Goal: Information Seeking & Learning: Check status

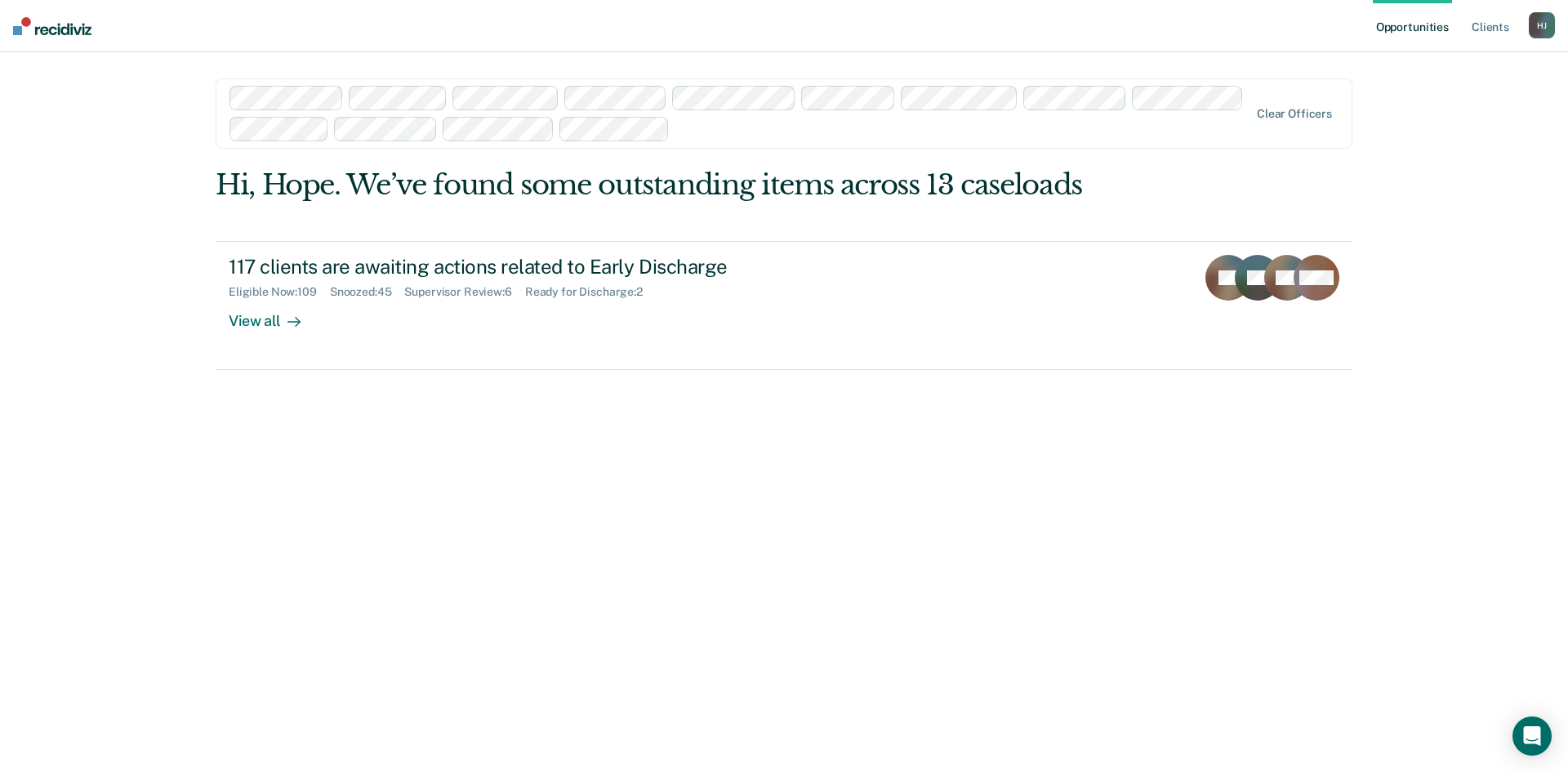
click at [1276, 124] on div "Clear officers" at bounding box center [784, 113] width 1137 height 71
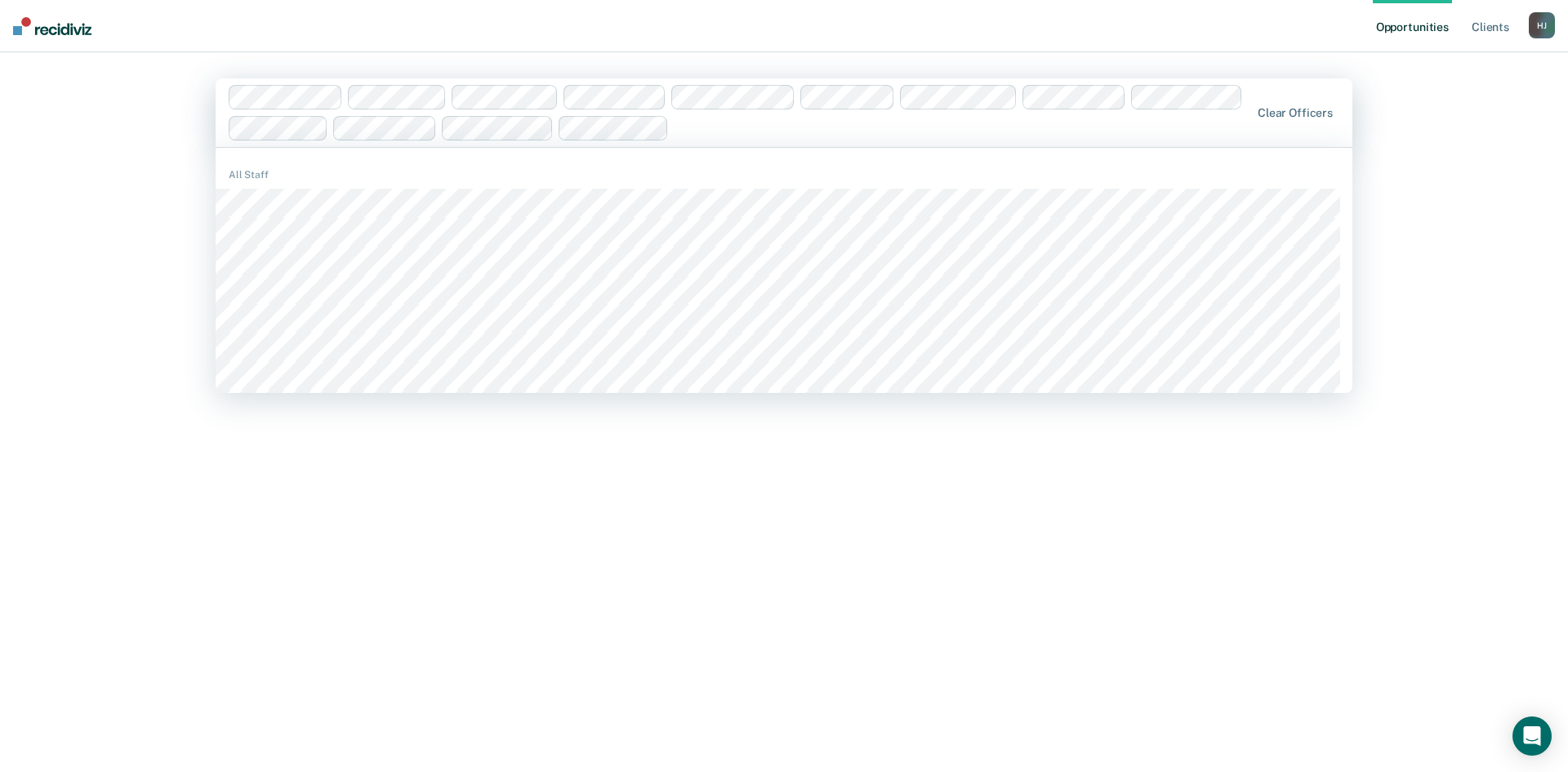
click at [1281, 120] on div "Clear officers" at bounding box center [784, 112] width 1137 height 69
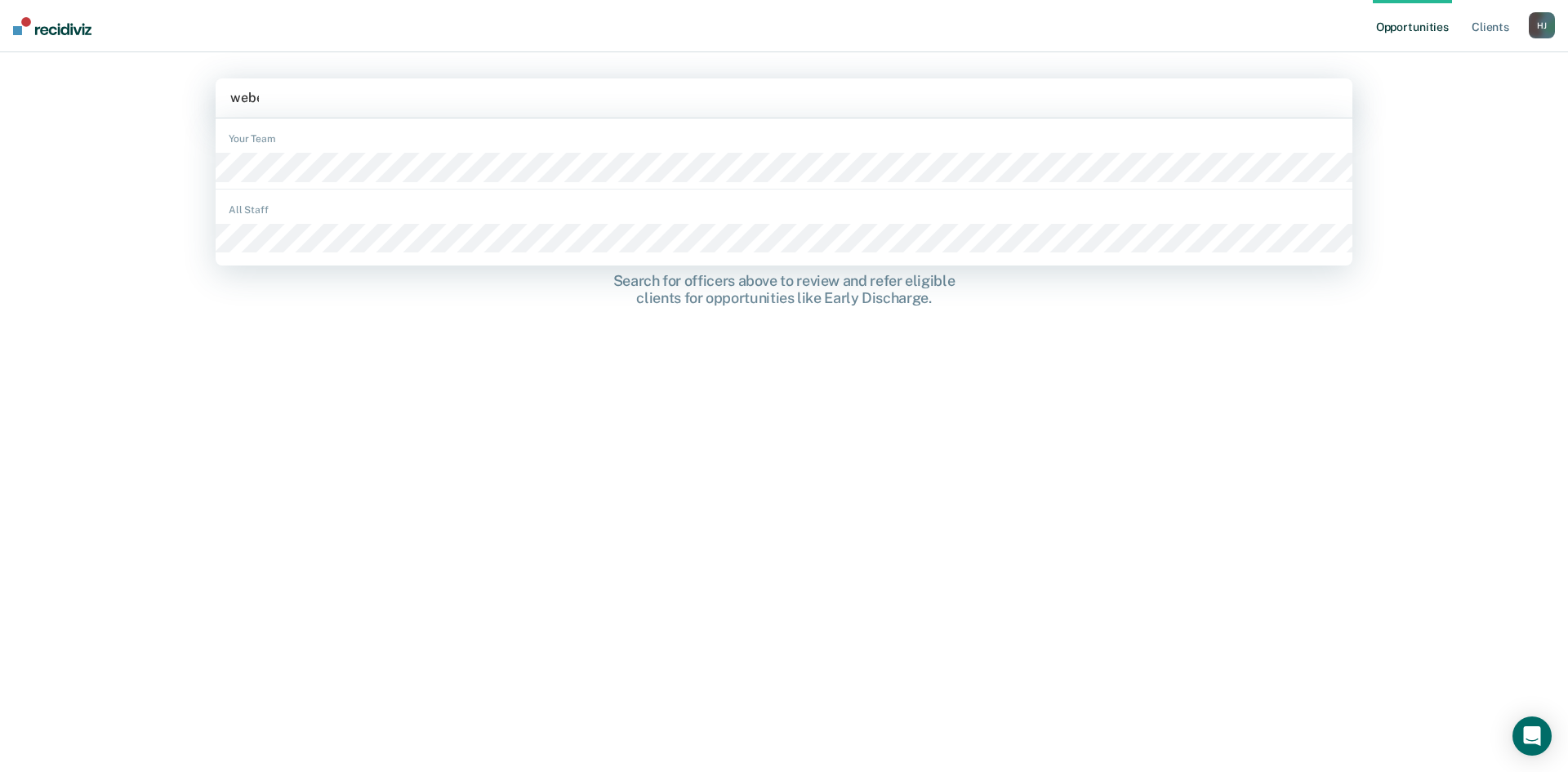
type input "[PERSON_NAME]"
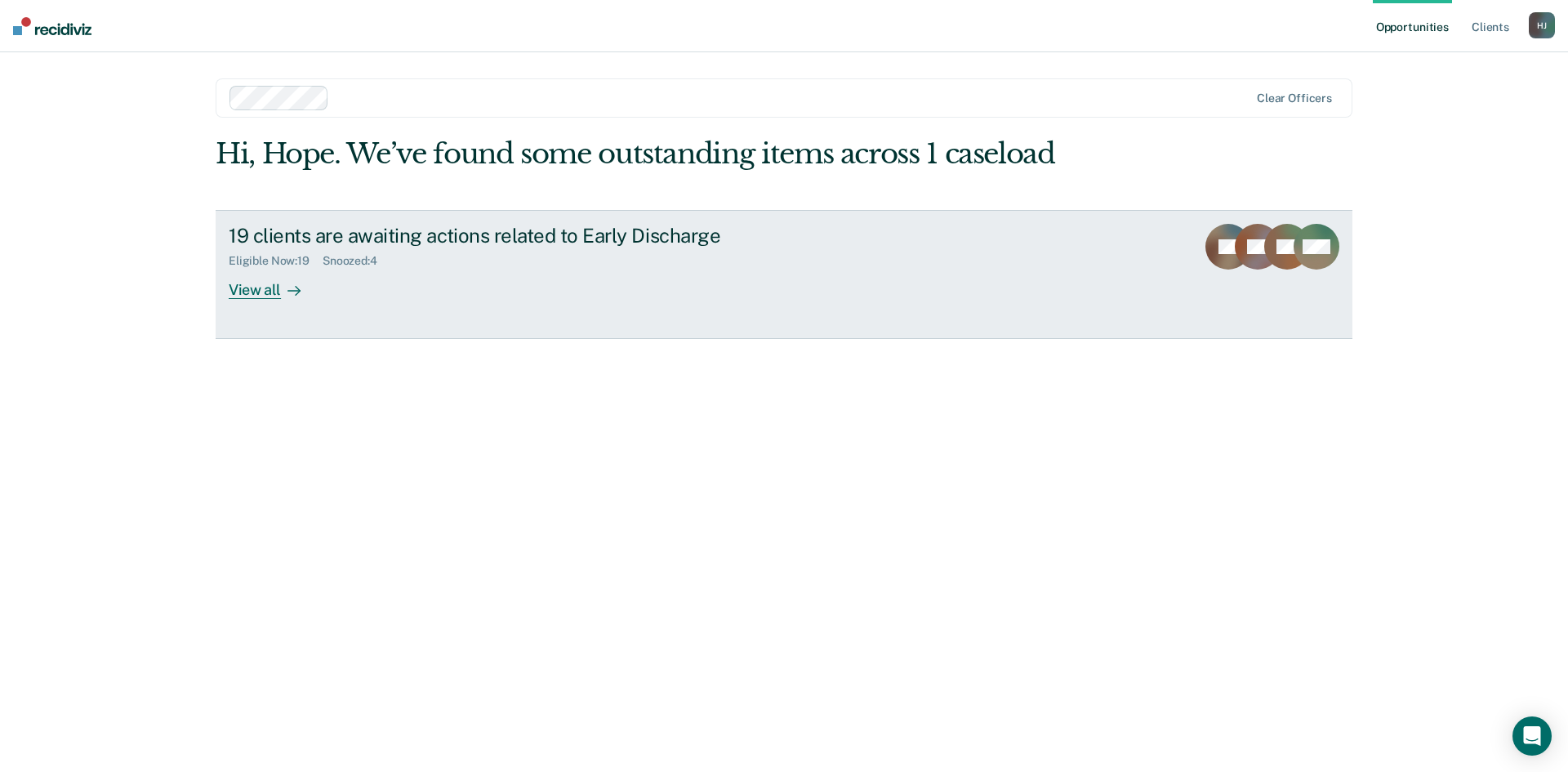
click at [244, 288] on div "View all" at bounding box center [274, 283] width 91 height 32
